Goal: Find specific page/section: Find specific page/section

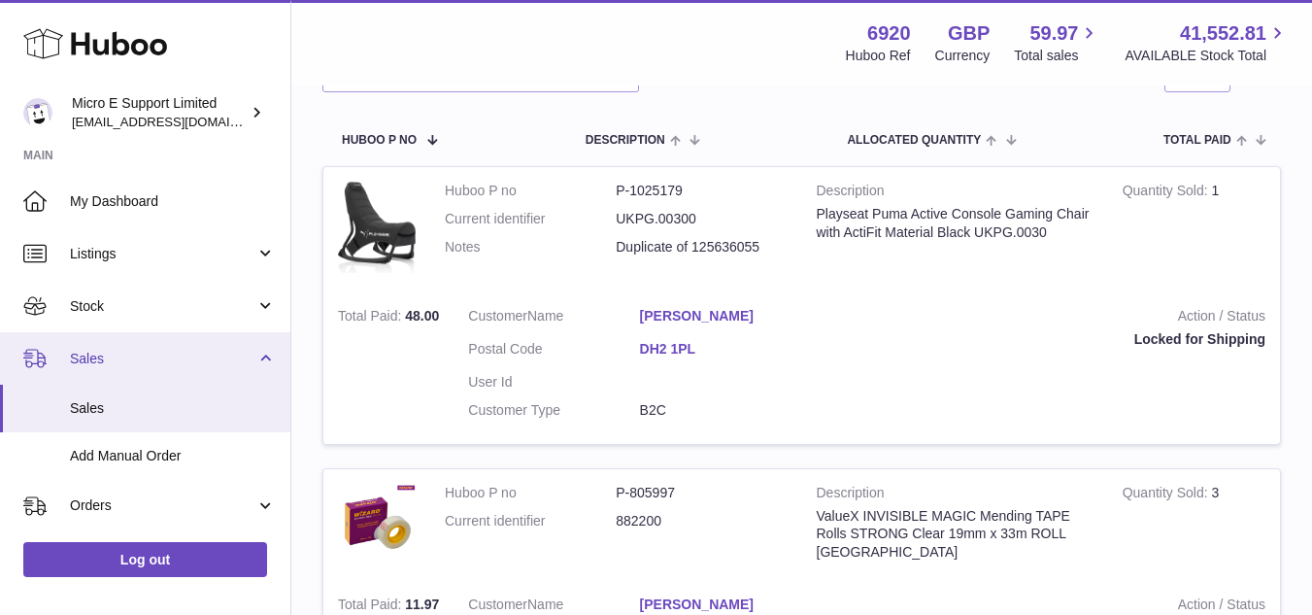
scroll to position [291, 0]
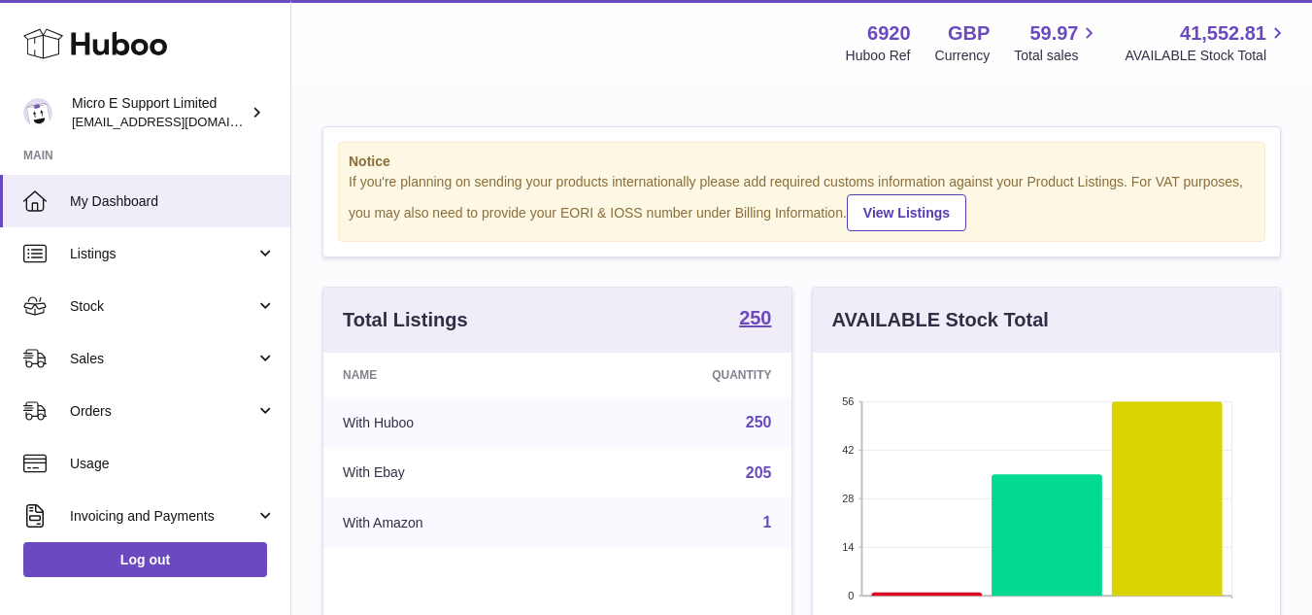
scroll to position [303, 467]
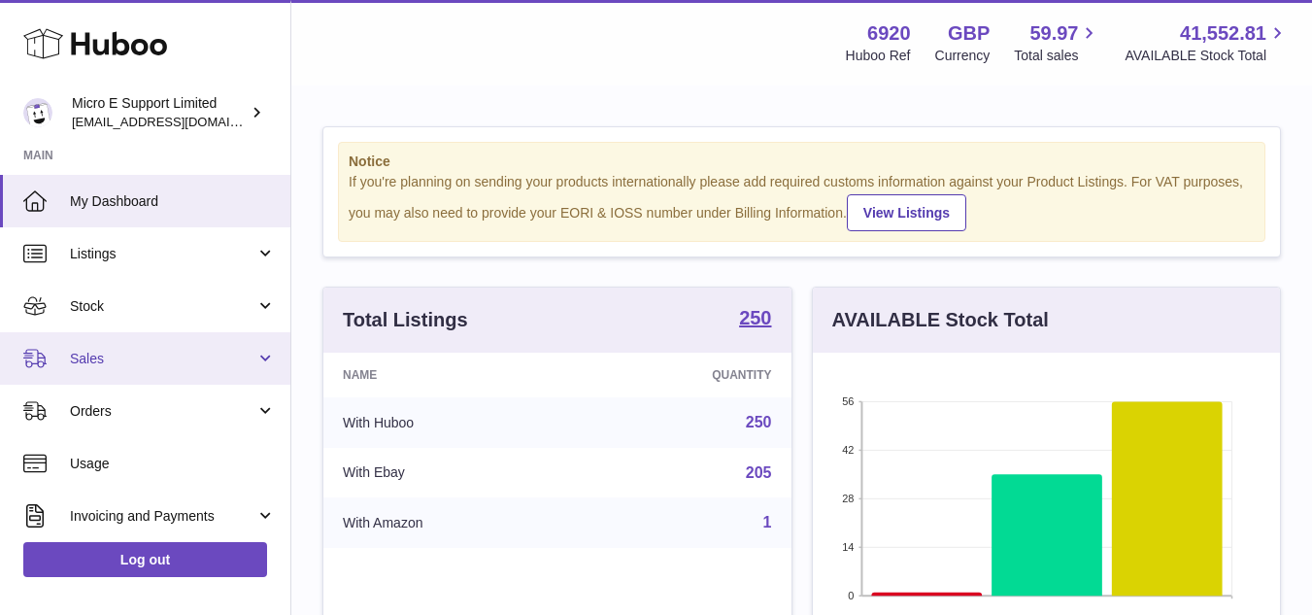
drag, startPoint x: 186, startPoint y: 372, endPoint x: 177, endPoint y: 373, distance: 9.8
click at [186, 372] on link "Sales" at bounding box center [145, 358] width 290 height 52
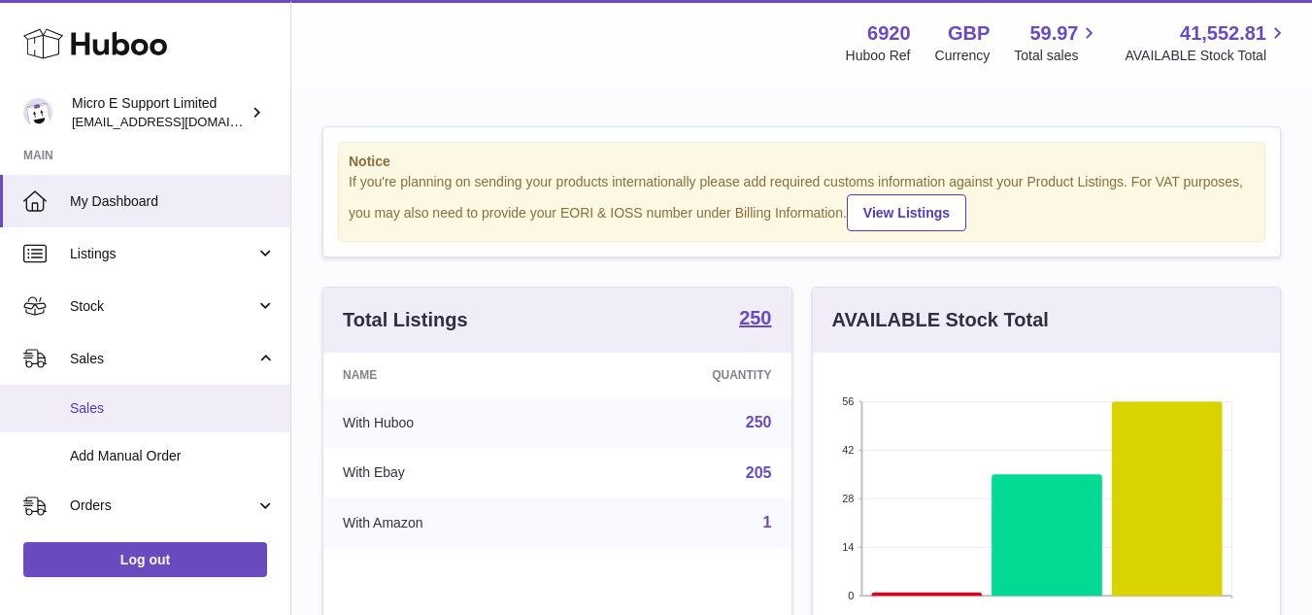
click at [50, 399] on link "Sales" at bounding box center [145, 408] width 290 height 48
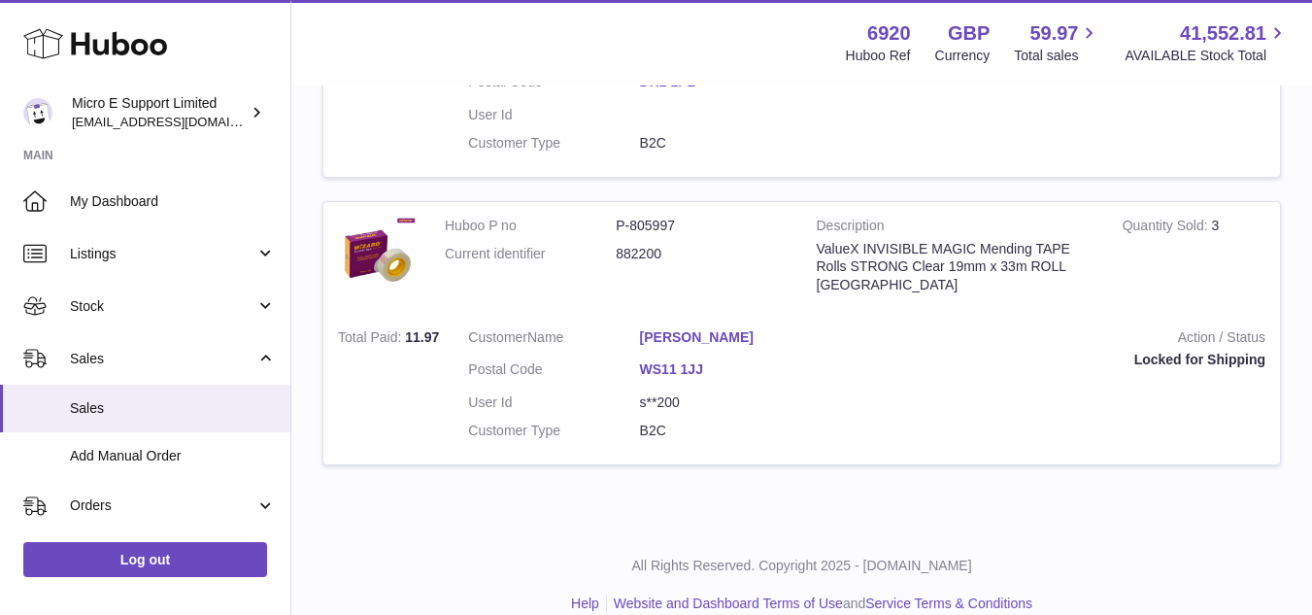
scroll to position [583, 0]
